Goal: Communication & Community: Answer question/provide support

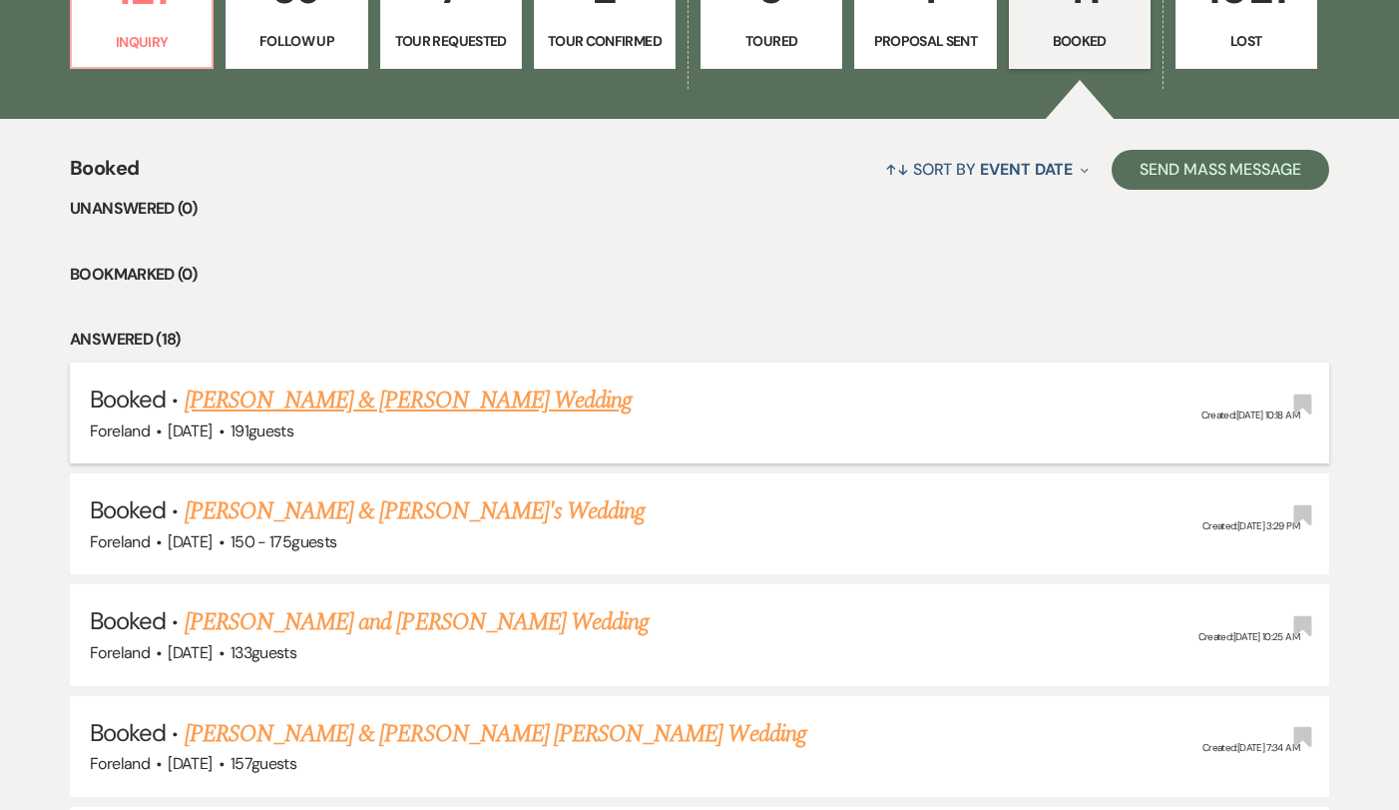
scroll to position [883, 0]
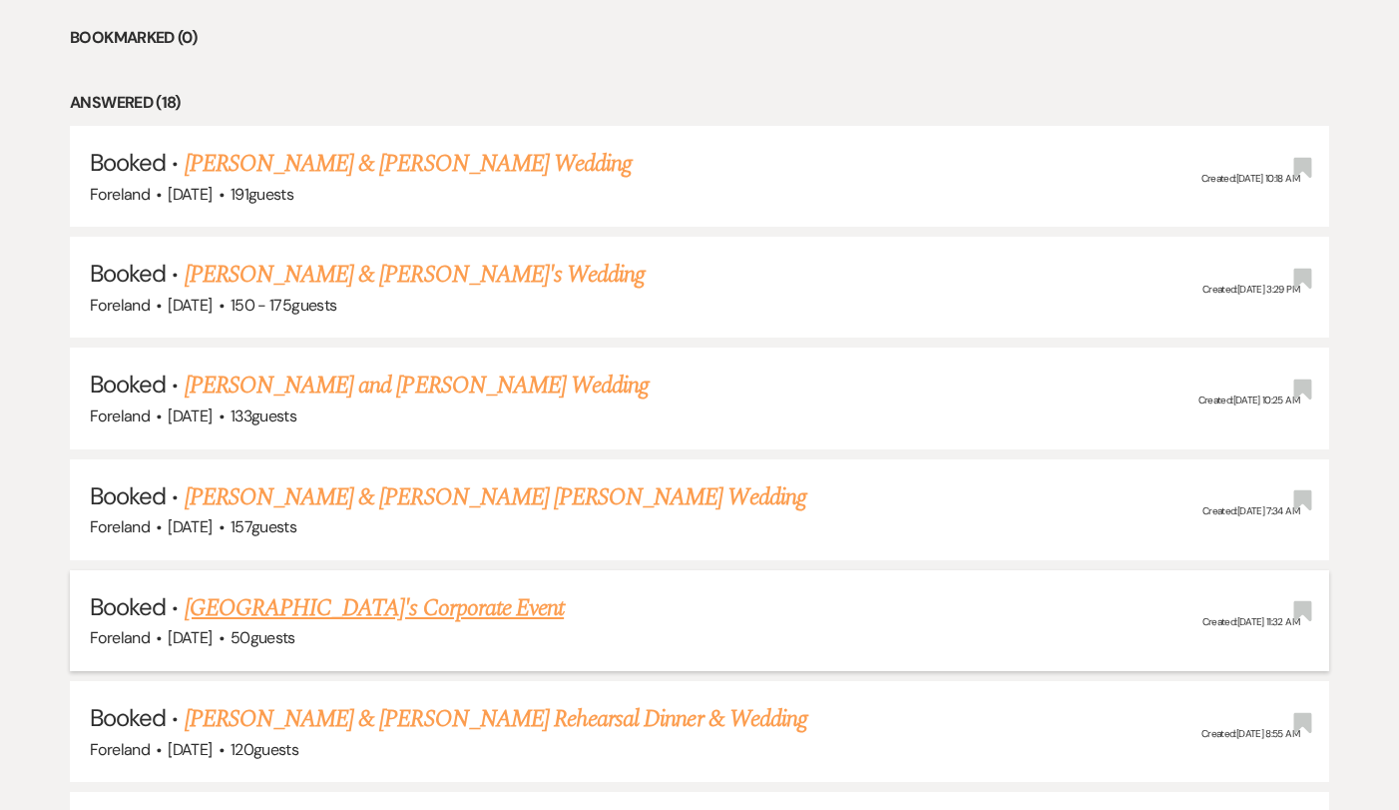
click at [434, 593] on link "[GEOGRAPHIC_DATA]'s Corporate Event" at bounding box center [374, 608] width 379 height 36
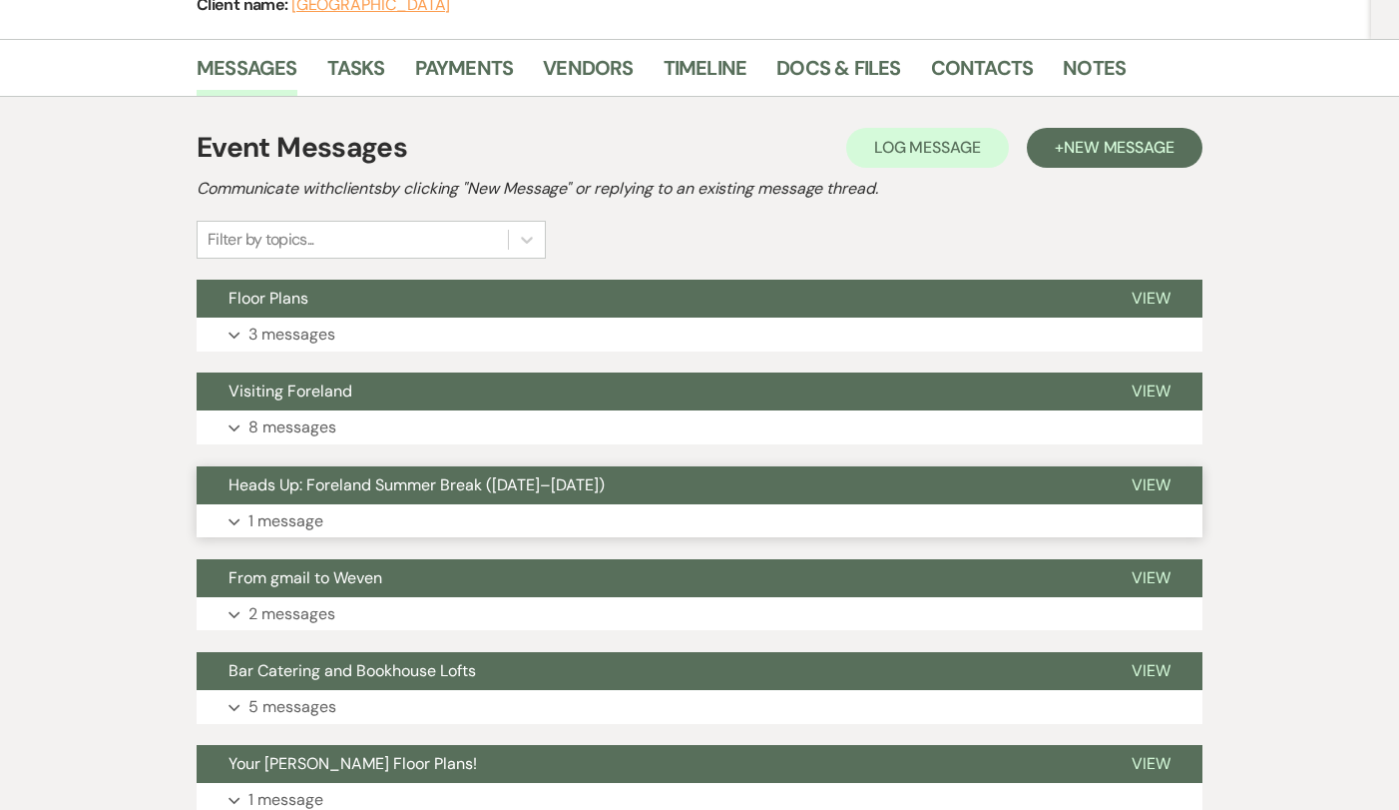
scroll to position [292, 0]
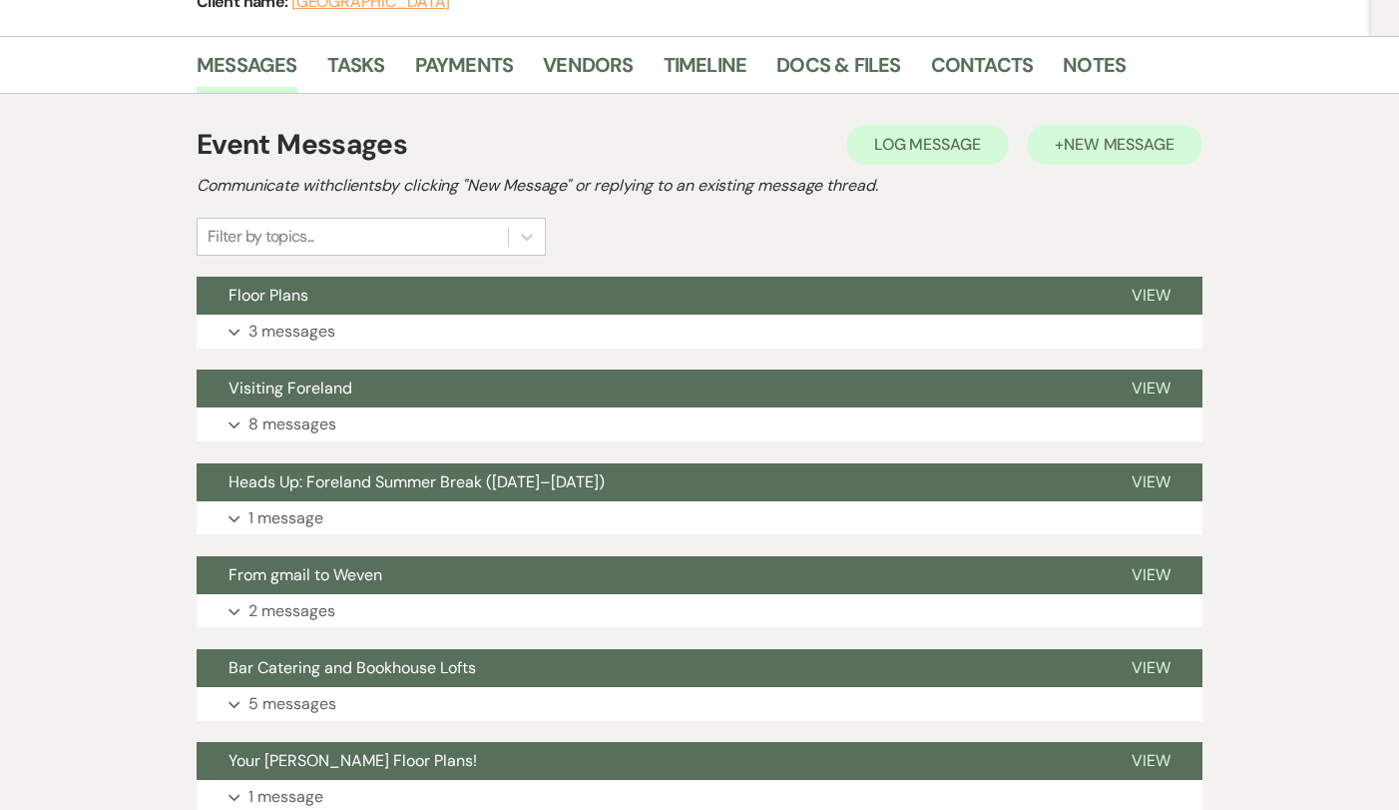
click at [1108, 134] on span "New Message" at bounding box center [1119, 144] width 111 height 21
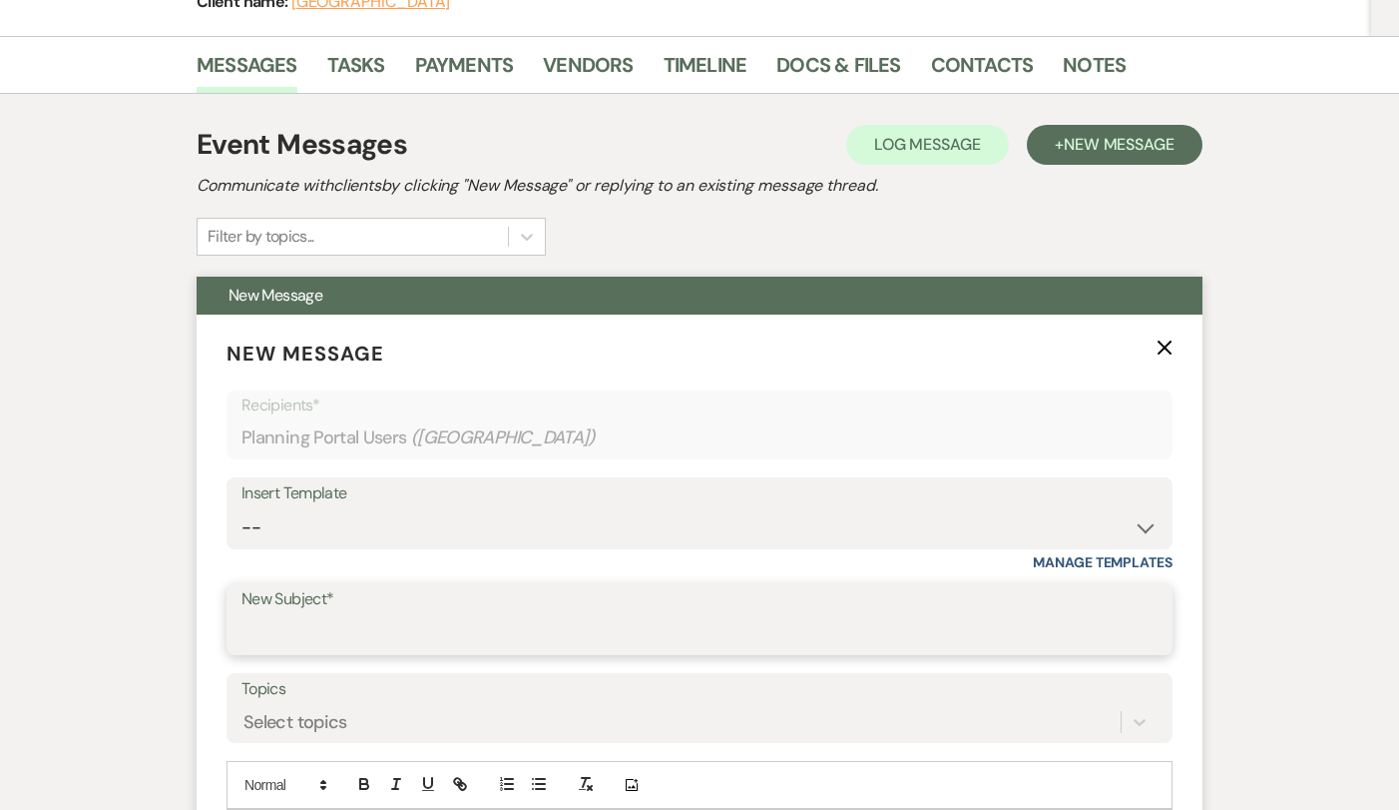
click at [372, 622] on input "New Subject*" at bounding box center [700, 633] width 916 height 39
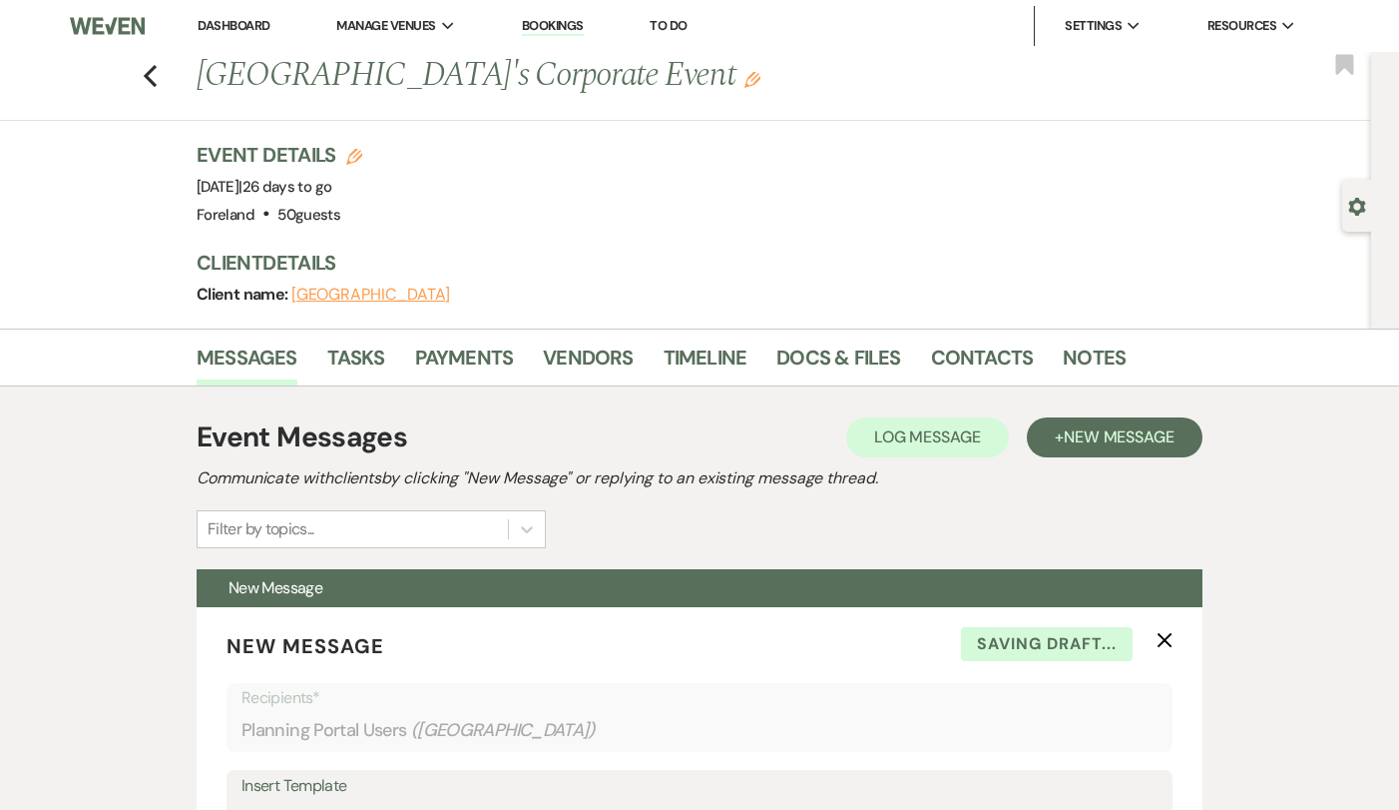
scroll to position [0, 0]
type input "Thank you!"
click at [1003, 351] on link "Contacts" at bounding box center [982, 363] width 103 height 44
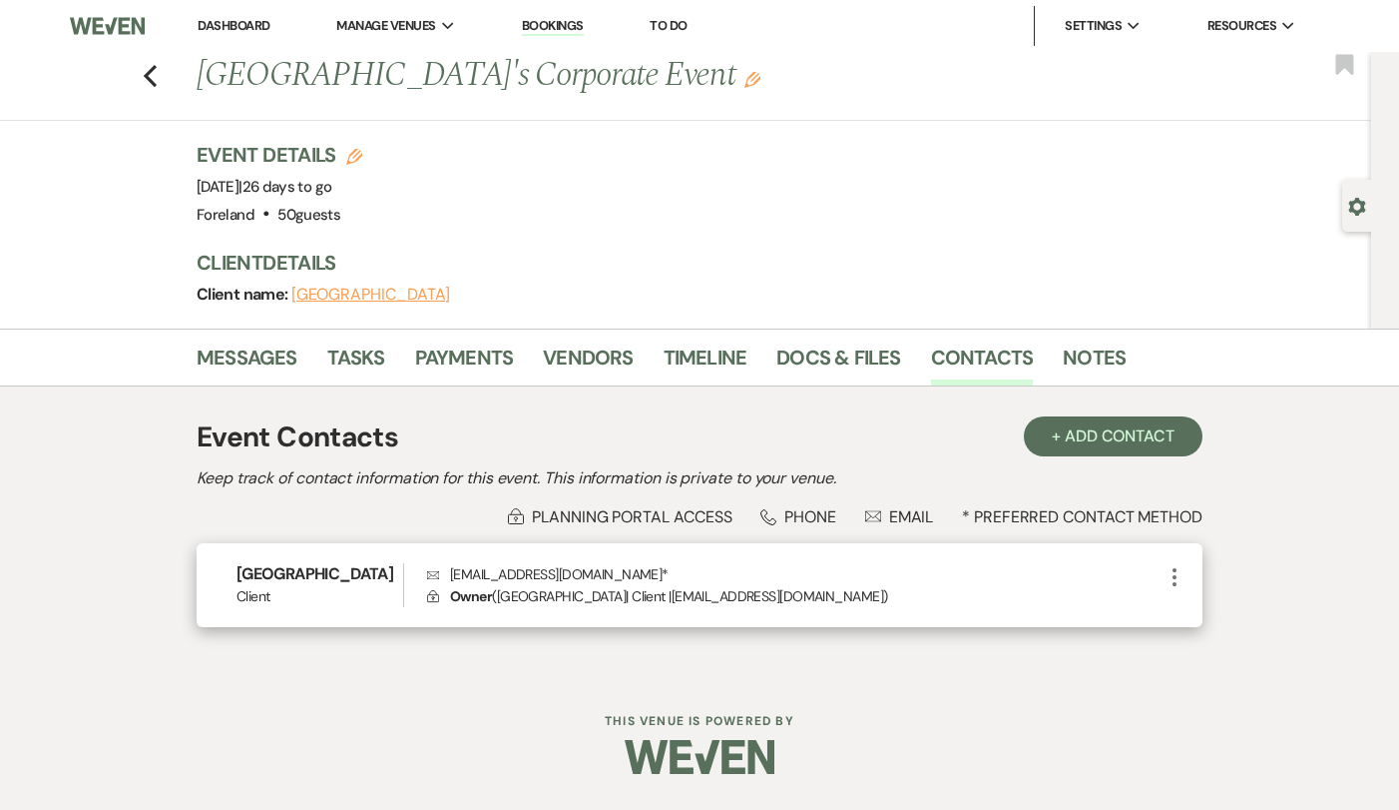
drag, startPoint x: 639, startPoint y: 574, endPoint x: 450, endPoint y: 572, distance: 188.7
click at [450, 572] on p "Envelope [EMAIL_ADDRESS][DOMAIN_NAME] *" at bounding box center [795, 574] width 736 height 22
copy p "[EMAIL_ADDRESS][DOMAIN_NAME]"
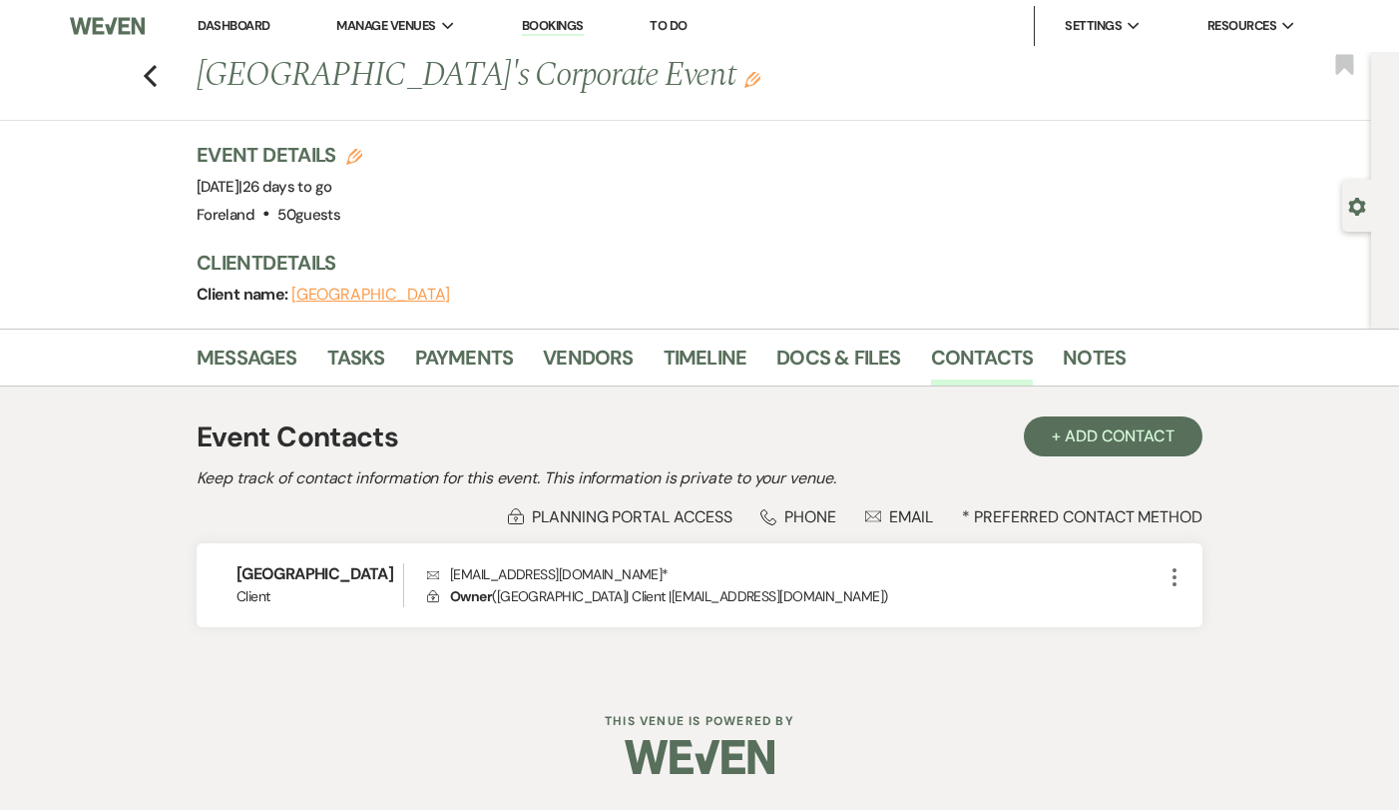
click at [126, 500] on div "Messages Tasks Payments Vendors Timeline Docs & Files Contacts Notes Event Cont…" at bounding box center [699, 501] width 1399 height 347
